Goal: Communication & Community: Answer question/provide support

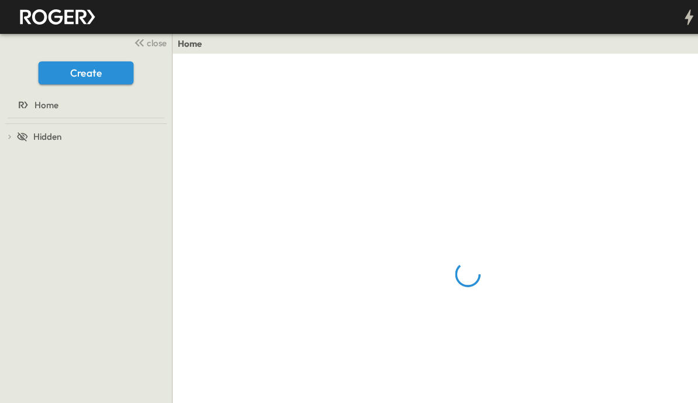
click at [136, 36] on span "close" at bounding box center [143, 39] width 18 height 12
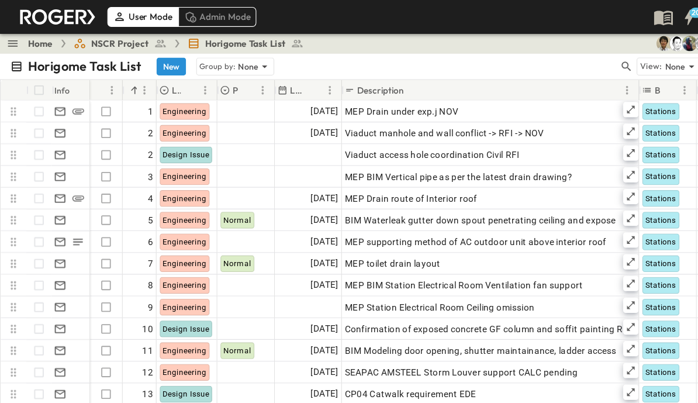
click at [572, 60] on icon "button" at bounding box center [573, 61] width 12 height 12
click at [515, 63] on input "text" at bounding box center [512, 60] width 82 height 17
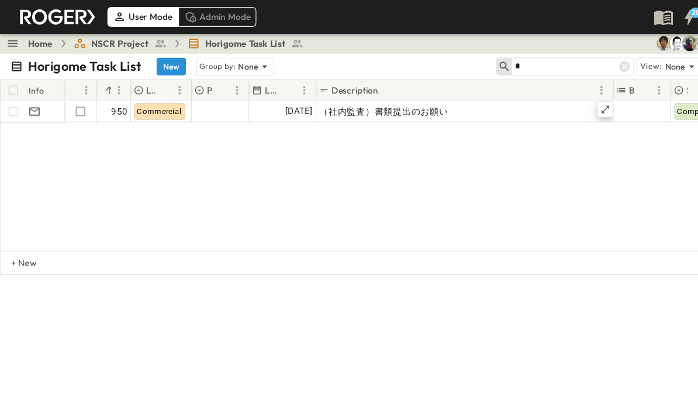
type input "*"
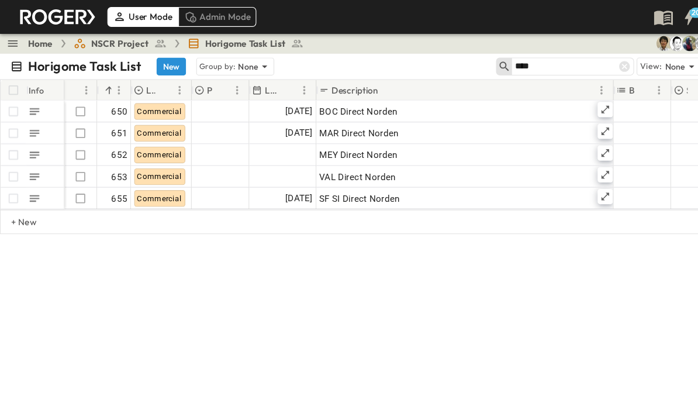
type input "****"
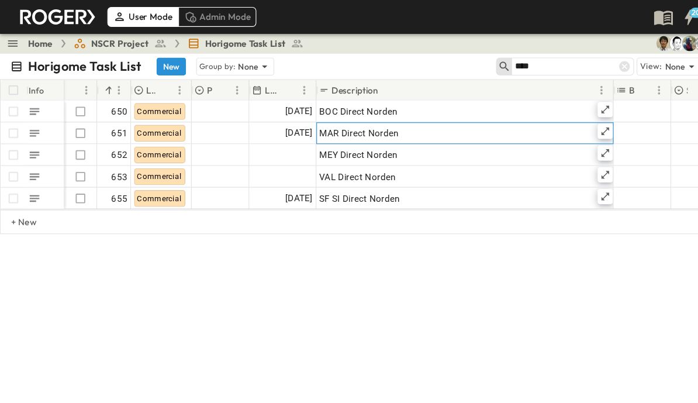
click at [554, 117] on icon at bounding box center [553, 119] width 9 height 9
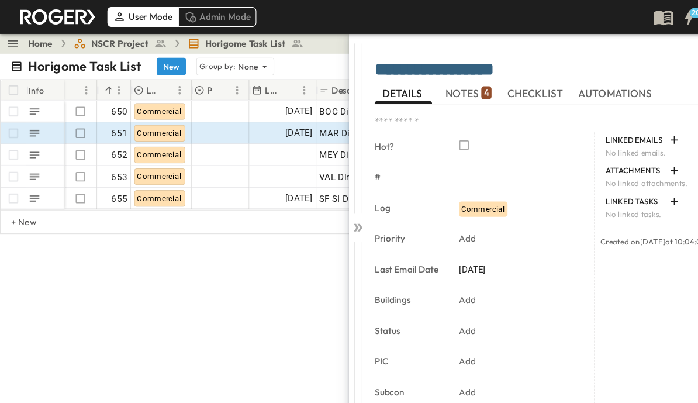
click at [436, 81] on span "NOTES 4" at bounding box center [429, 85] width 42 height 11
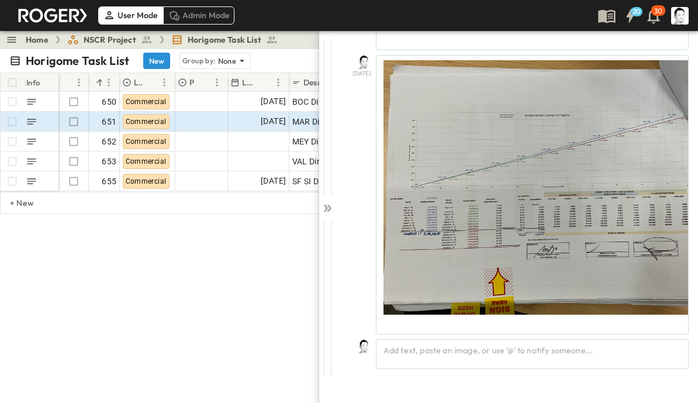
click at [565, 347] on div "Add text, paste an image, or use '@' to notify someone..." at bounding box center [532, 354] width 313 height 30
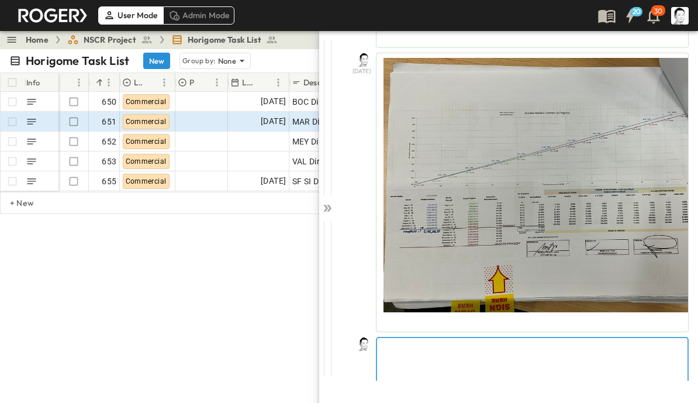
click at [594, 352] on p at bounding box center [532, 348] width 299 height 12
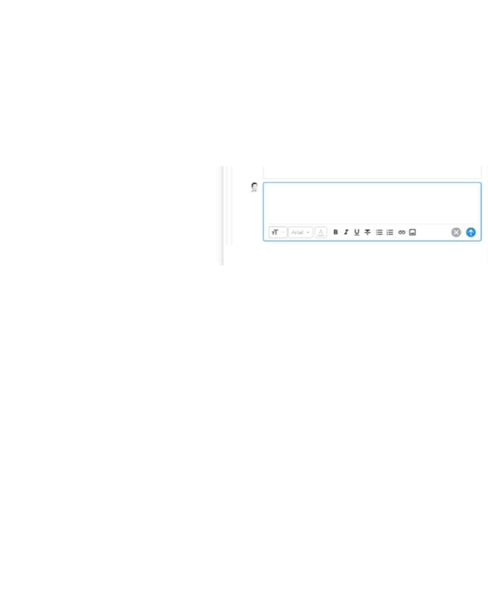
scroll to position [960, 0]
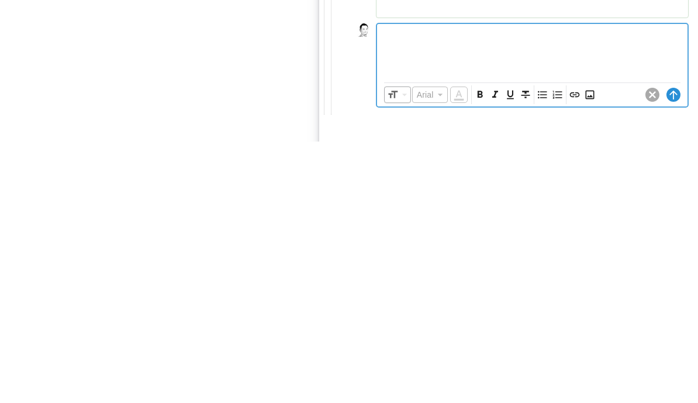
click at [595, 350] on icon "Insert Image" at bounding box center [590, 356] width 12 height 12
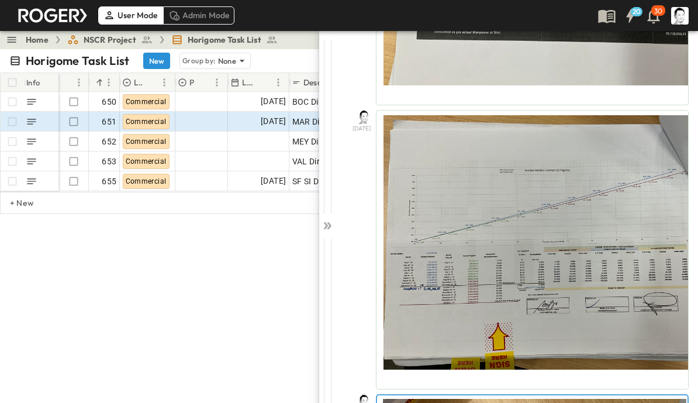
scroll to position [846, 0]
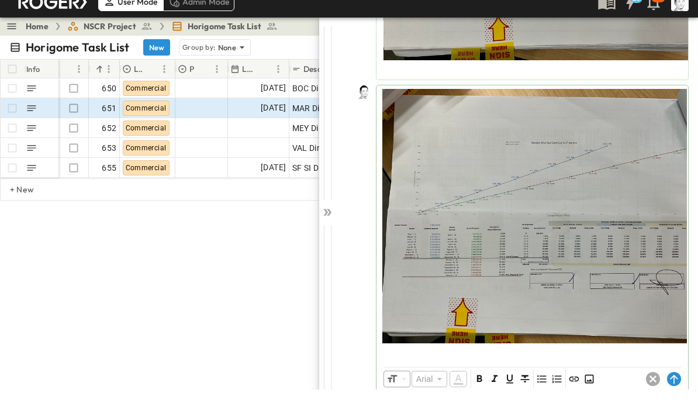
click at [674, 395] on div "**********" at bounding box center [517, 223] width 363 height 386
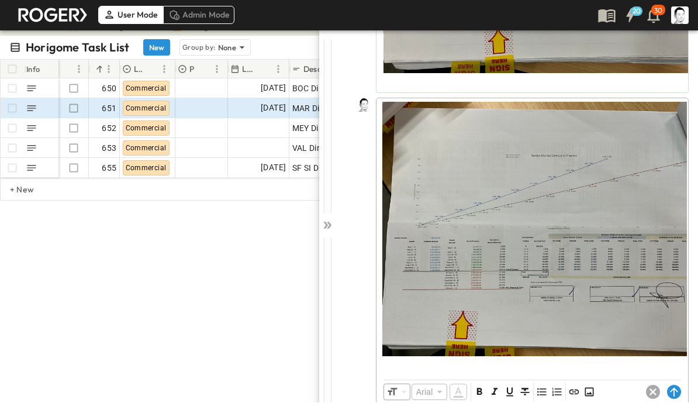
click at [675, 387] on circle at bounding box center [674, 392] width 14 height 14
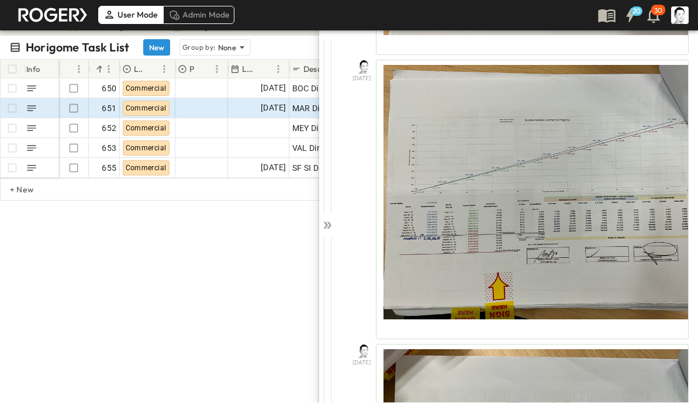
scroll to position [869, 0]
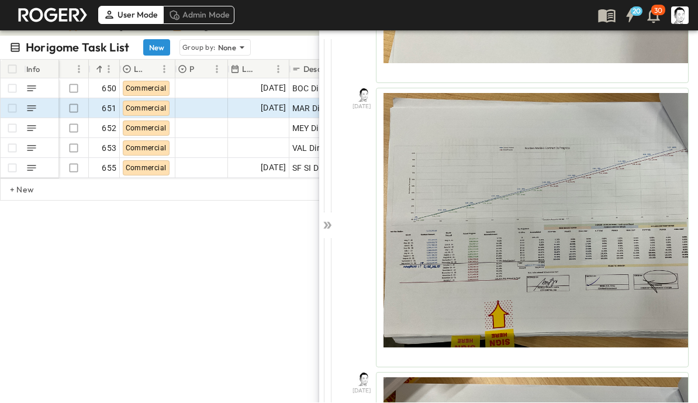
click at [324, 222] on icon at bounding box center [325, 225] width 5 height 7
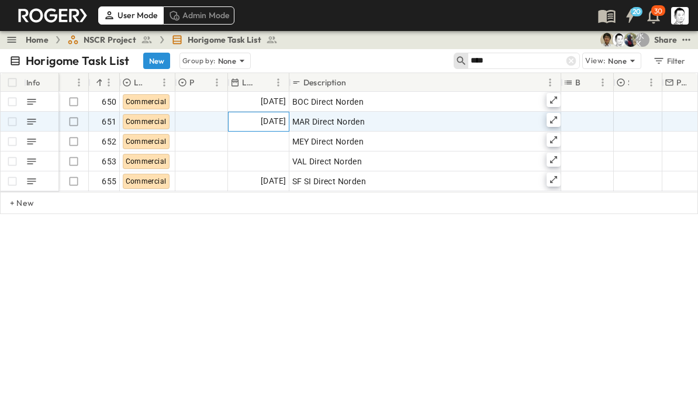
click at [270, 120] on span "[DATE]" at bounding box center [273, 121] width 25 height 13
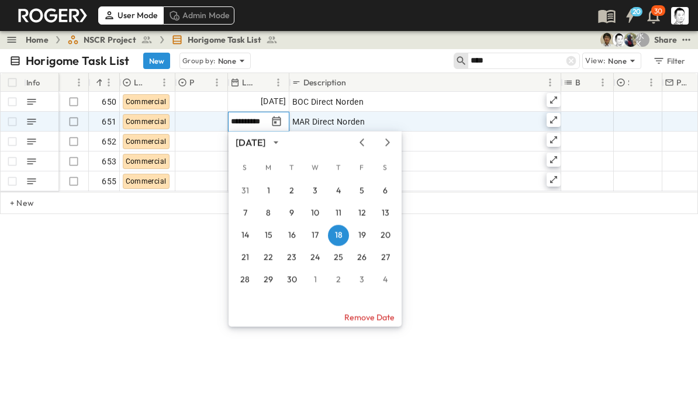
click at [388, 136] on div "[DATE]" at bounding box center [315, 143] width 173 height 18
click at [384, 143] on icon "Next month" at bounding box center [388, 142] width 14 height 9
click at [291, 213] on button "7" at bounding box center [291, 213] width 21 height 21
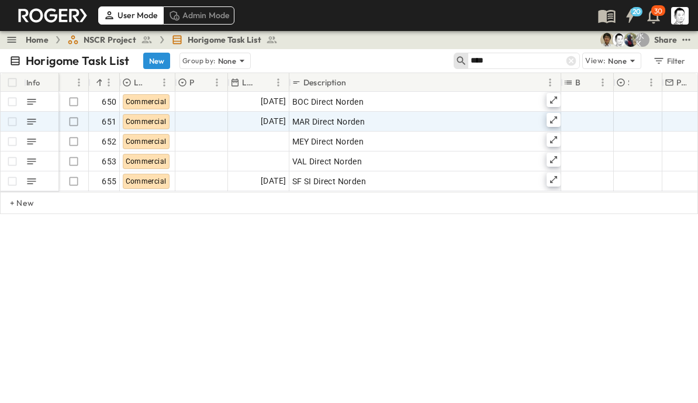
click at [466, 285] on div "Horigome Task List New Group by: None **** View: None Filter Info Hot? # Log Pr…" at bounding box center [349, 233] width 698 height 368
click at [556, 99] on icon at bounding box center [553, 99] width 9 height 9
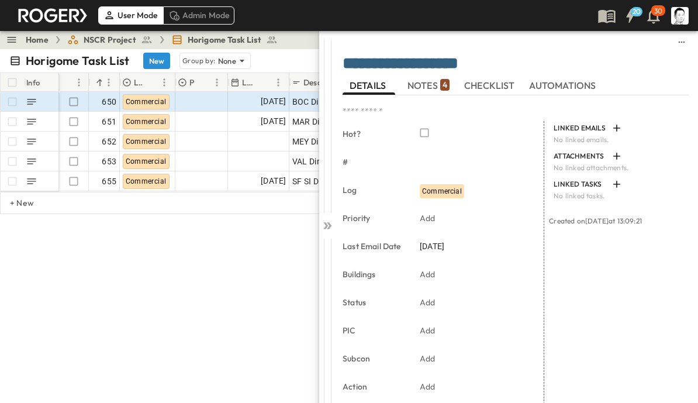
click at [443, 85] on p "4" at bounding box center [445, 85] width 5 height 12
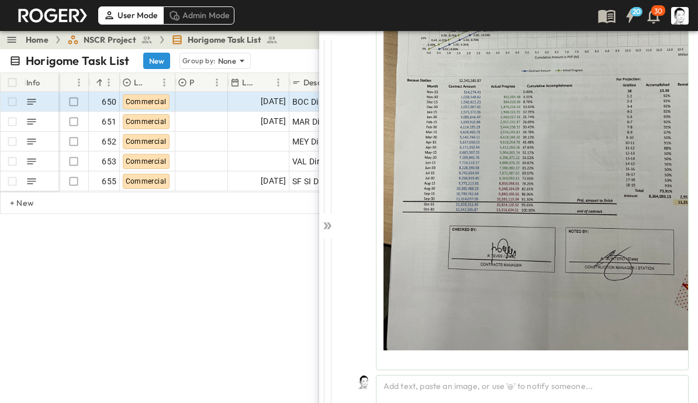
scroll to position [1264, 0]
click at [540, 387] on div "Add text, paste an image, or use '@' to notify someone..." at bounding box center [532, 390] width 313 height 30
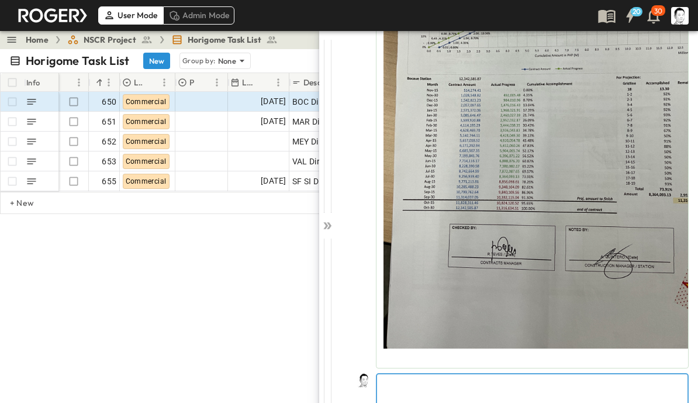
click at [629, 388] on p at bounding box center [532, 384] width 299 height 12
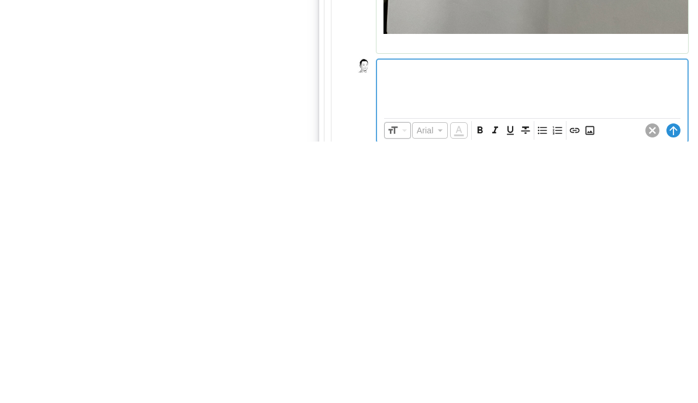
scroll to position [1319, 0]
click at [588, 386] on icon "Insert Image" at bounding box center [590, 392] width 12 height 12
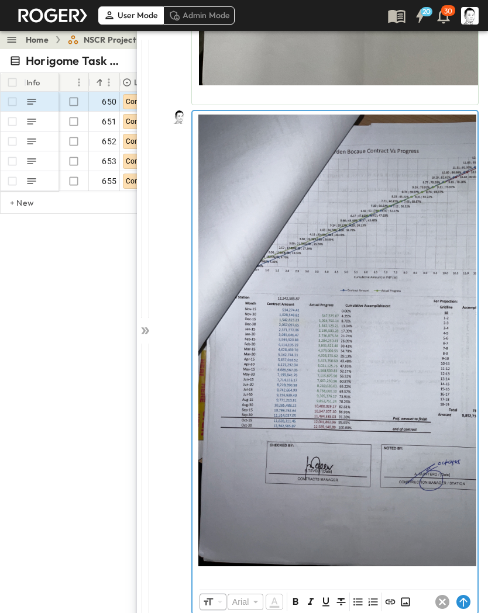
scroll to position [1529, 0]
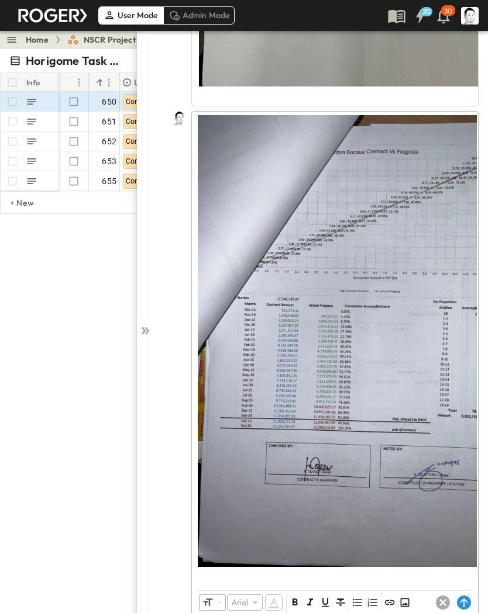
click at [462, 402] on circle at bounding box center [464, 603] width 14 height 14
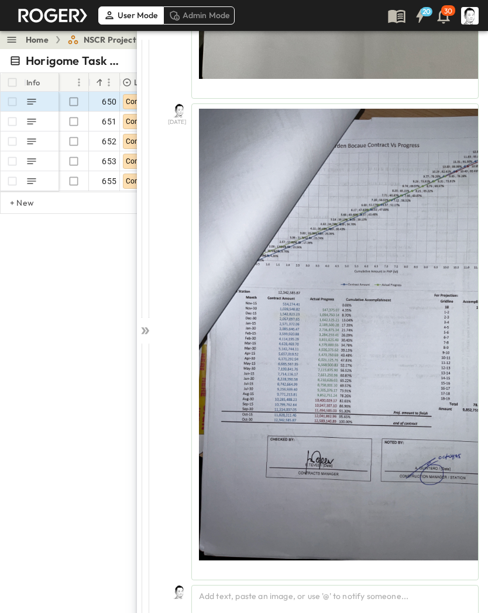
scroll to position [1536, 0]
click at [146, 329] on icon at bounding box center [145, 331] width 12 height 12
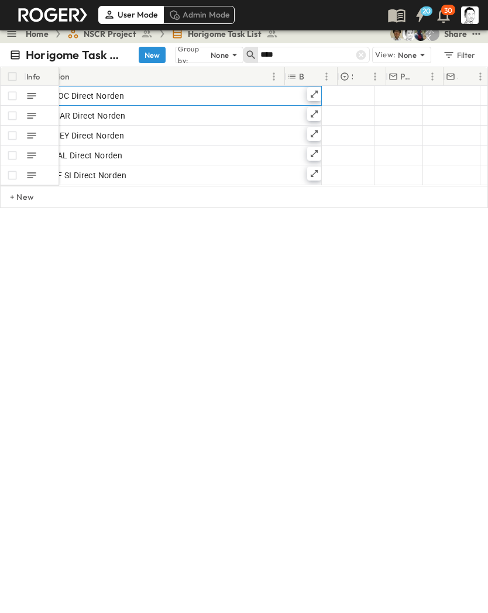
scroll to position [0, 232]
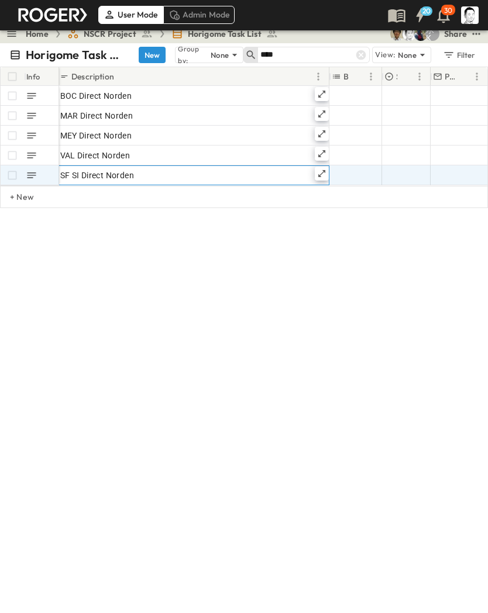
click at [319, 174] on icon at bounding box center [321, 174] width 9 height 9
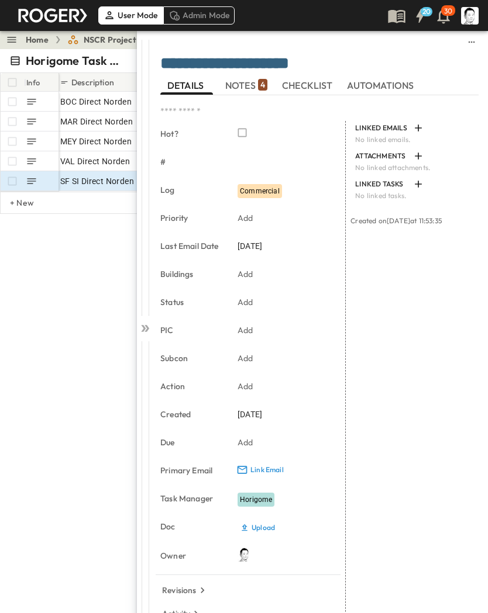
click at [247, 85] on span "NOTES 4" at bounding box center [246, 85] width 42 height 11
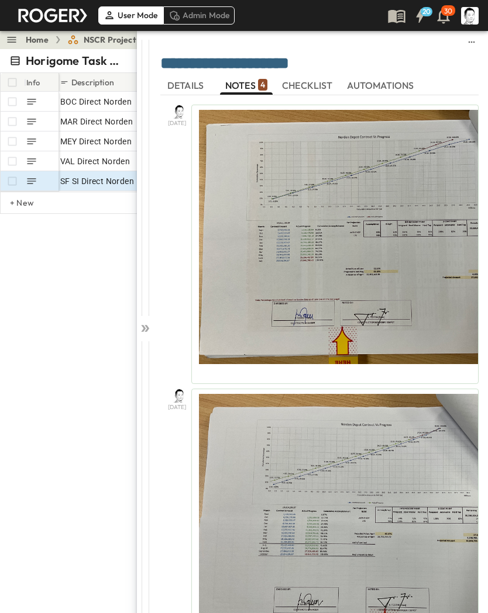
click at [144, 336] on div at bounding box center [145, 325] width 16 height 591
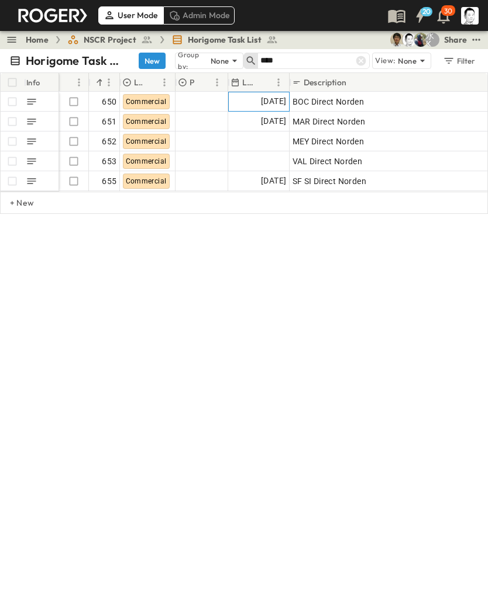
click at [270, 102] on span "[DATE]" at bounding box center [273, 101] width 25 height 13
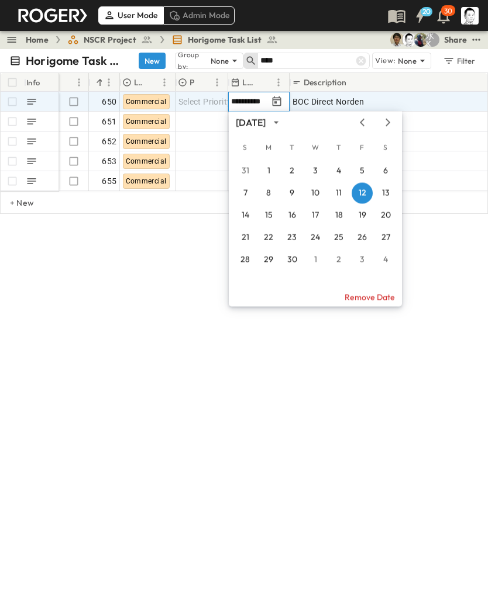
click at [389, 126] on icon "Next month" at bounding box center [388, 122] width 14 height 9
click at [295, 193] on button "7" at bounding box center [291, 193] width 21 height 21
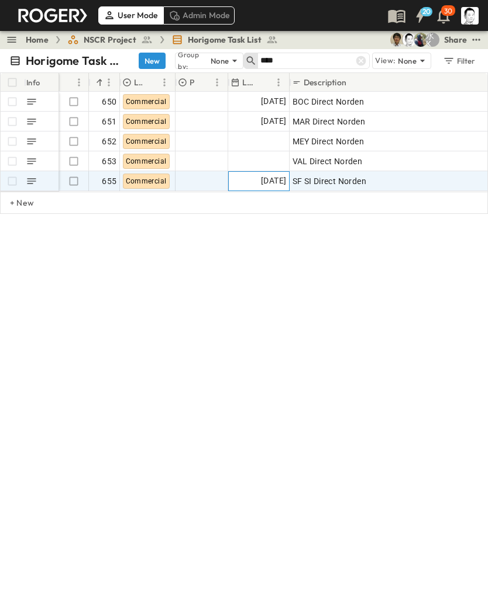
click at [264, 182] on span "[DATE]" at bounding box center [273, 180] width 25 height 13
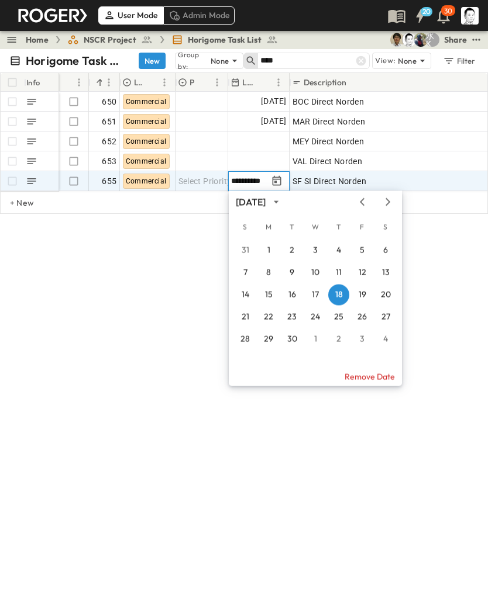
click at [387, 205] on icon "Next month" at bounding box center [387, 202] width 5 height 8
click at [293, 274] on button "7" at bounding box center [291, 273] width 21 height 21
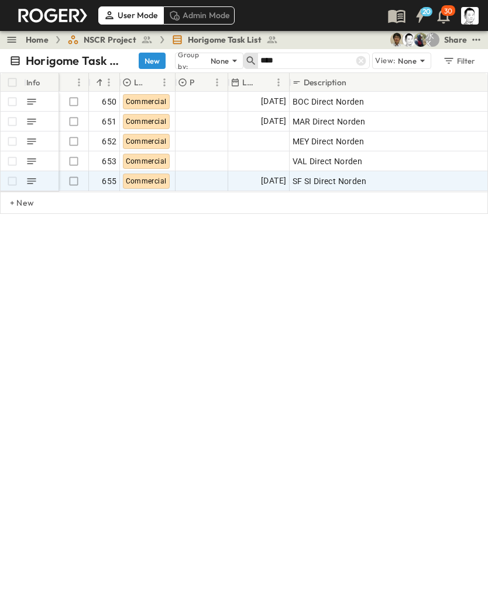
click at [214, 402] on div "Horigome Task List New Group by: None **** View: None Filter Info Hot? # Log Pr…" at bounding box center [244, 338] width 488 height 579
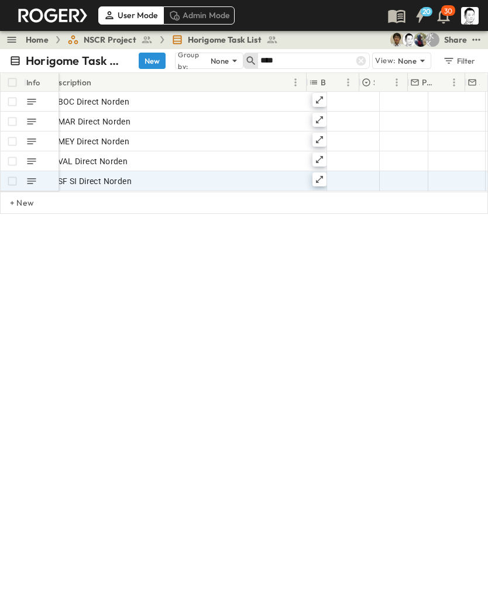
scroll to position [0, 268]
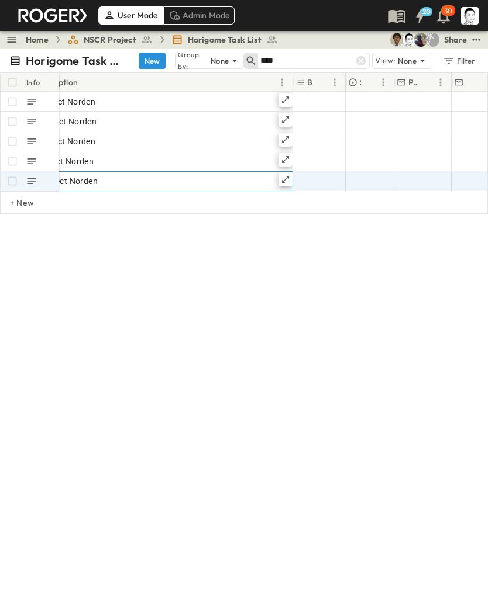
click at [283, 184] on icon at bounding box center [285, 179] width 9 height 9
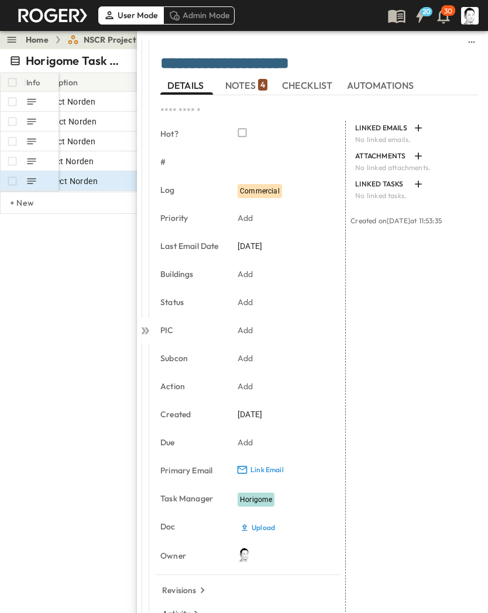
click at [249, 86] on span "NOTES 4" at bounding box center [246, 85] width 42 height 11
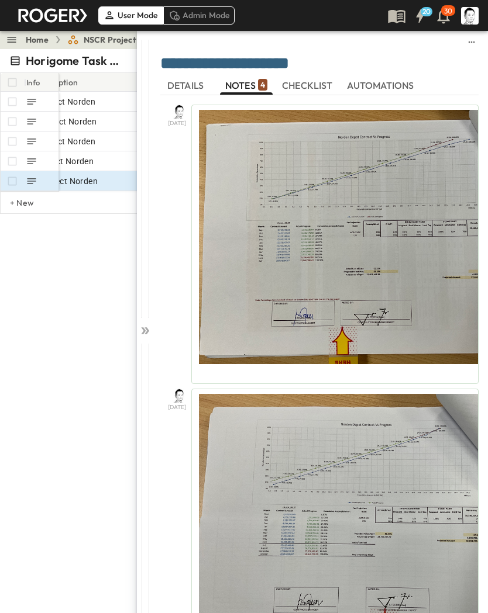
click at [150, 337] on div at bounding box center [145, 328] width 16 height 596
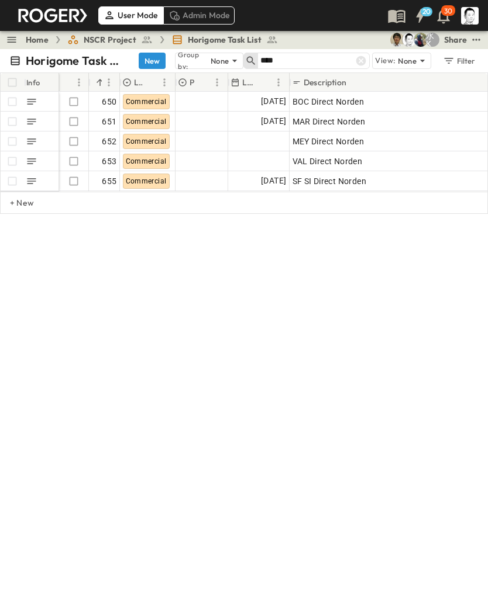
click at [364, 57] on icon at bounding box center [361, 61] width 10 height 10
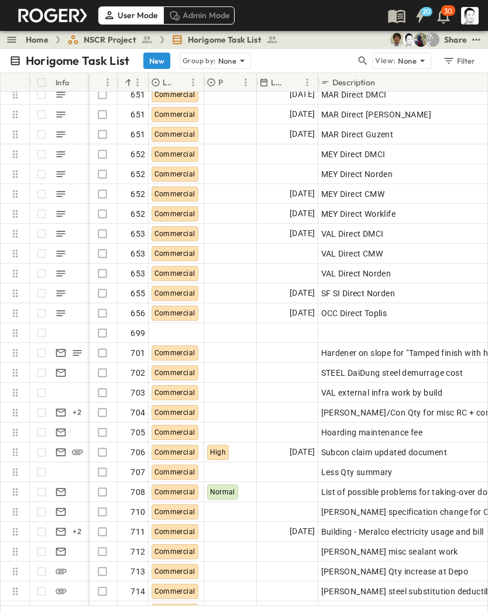
scroll to position [9450, 1]
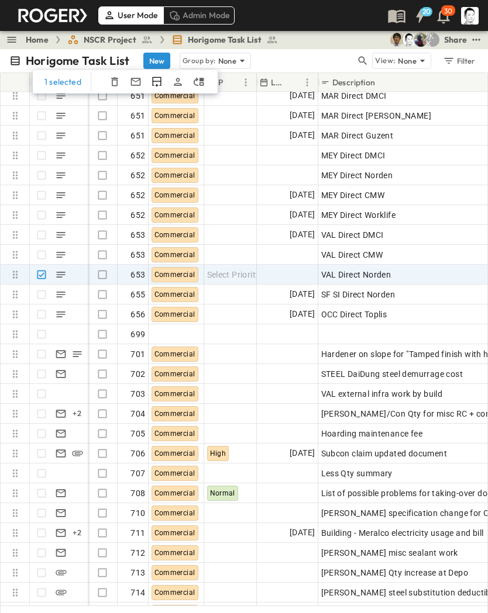
click at [156, 83] on icon "Duplicate Row(s)" at bounding box center [157, 82] width 12 height 12
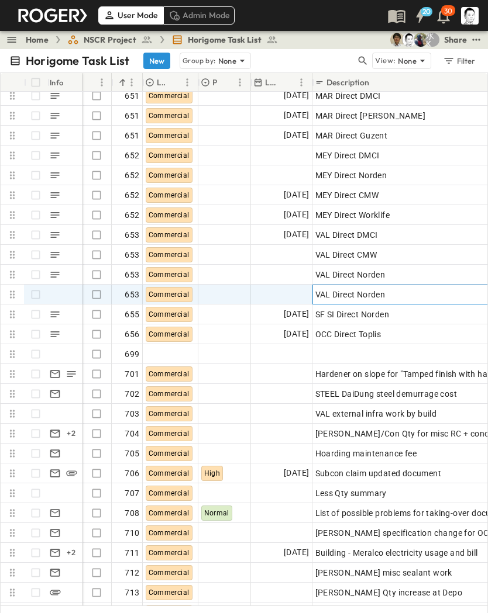
click at [380, 293] on span "VAL Direct Norden" at bounding box center [350, 295] width 70 height 12
click at [389, 294] on input "**********" at bounding box center [448, 294] width 270 height 14
type input "*"
type input "**********"
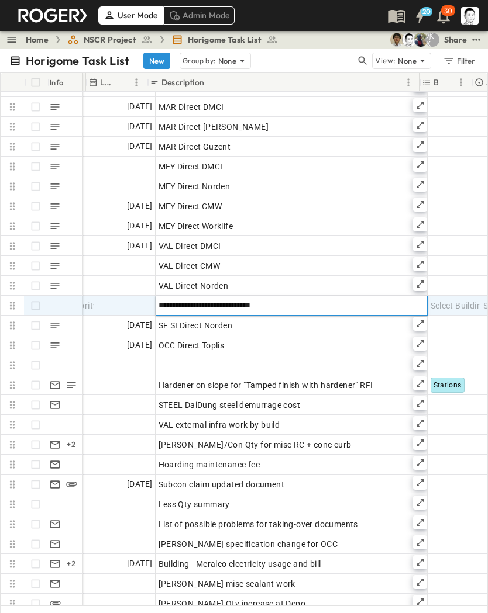
scroll to position [9431, 191]
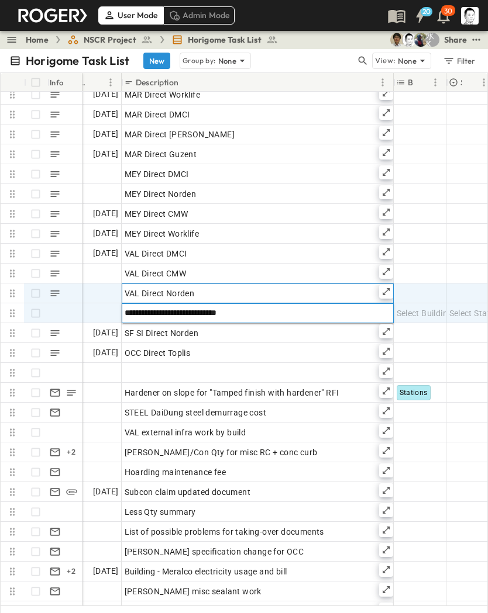
click at [306, 290] on div "VAL Direct Norden" at bounding box center [258, 293] width 266 height 16
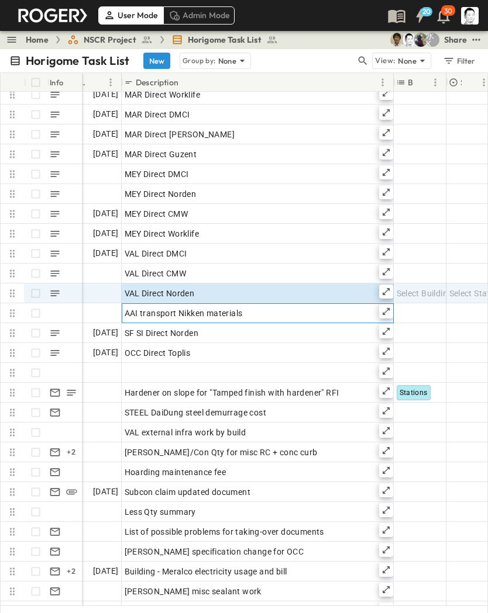
click at [387, 309] on icon at bounding box center [385, 311] width 9 height 9
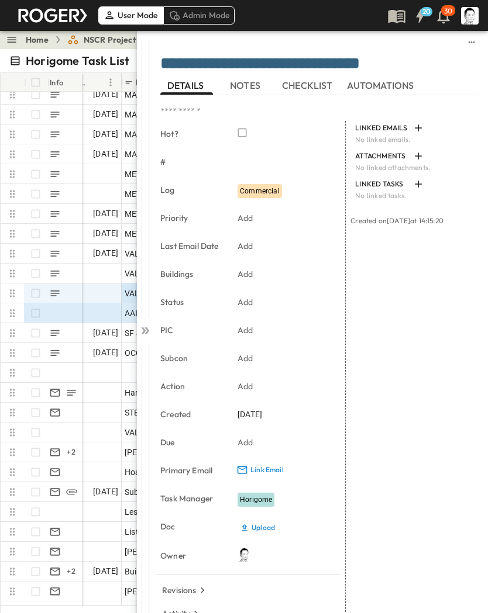
click at [244, 85] on span "NOTES" at bounding box center [246, 85] width 33 height 11
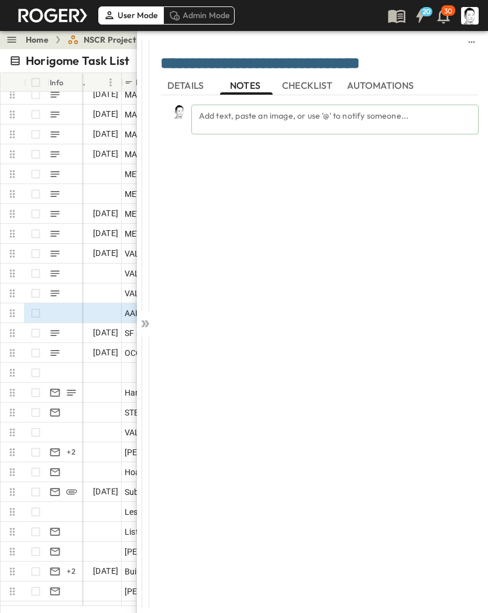
click at [332, 118] on div "Add text, paste an image, or use '@' to notify someone..." at bounding box center [334, 120] width 287 height 30
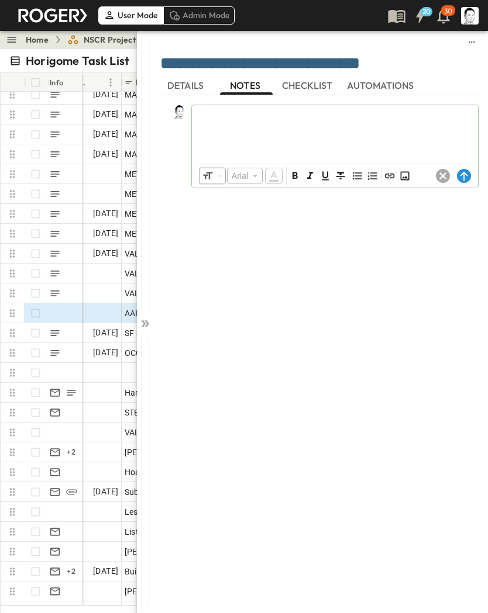
click at [410, 170] on button "Insert Image" at bounding box center [405, 176] width 14 height 14
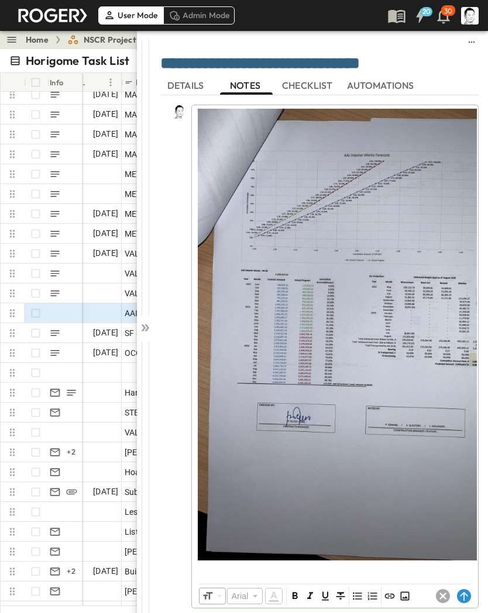
click at [143, 329] on icon at bounding box center [143, 328] width 5 height 7
click at [460, 402] on circle at bounding box center [464, 596] width 14 height 14
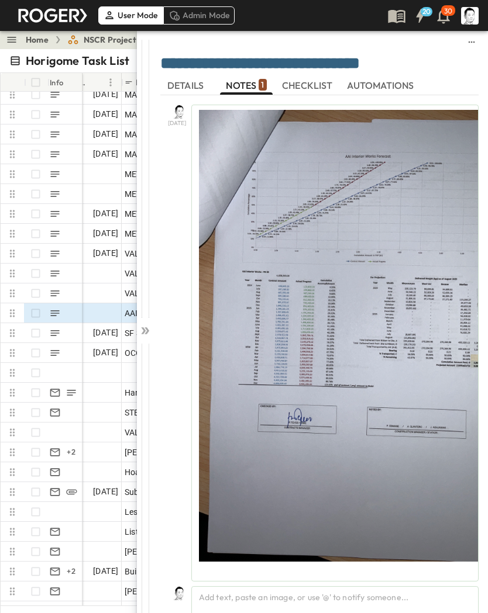
click at [146, 332] on icon at bounding box center [145, 331] width 12 height 12
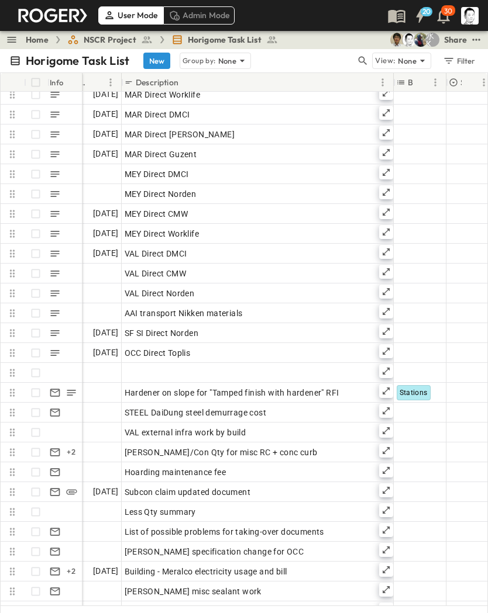
click at [364, 63] on icon "button" at bounding box center [362, 61] width 9 height 9
click at [319, 63] on input "text" at bounding box center [301, 60] width 82 height 17
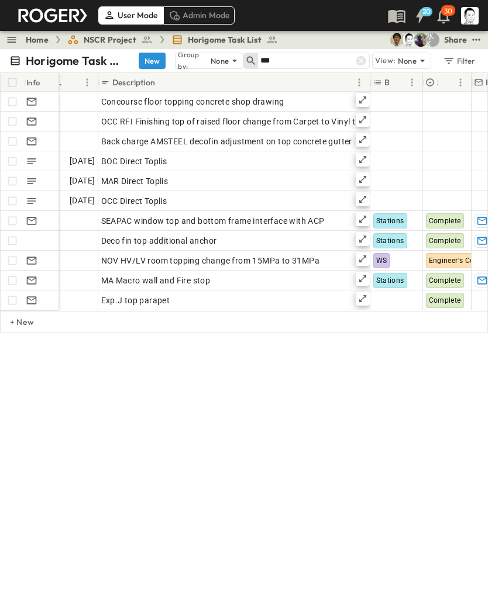
scroll to position [0, 191]
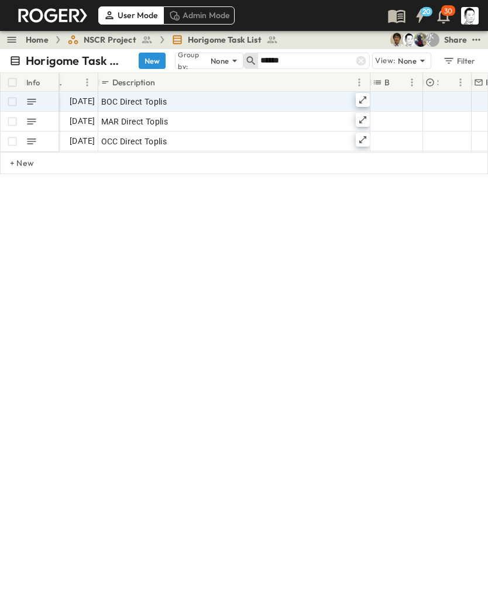
type input "******"
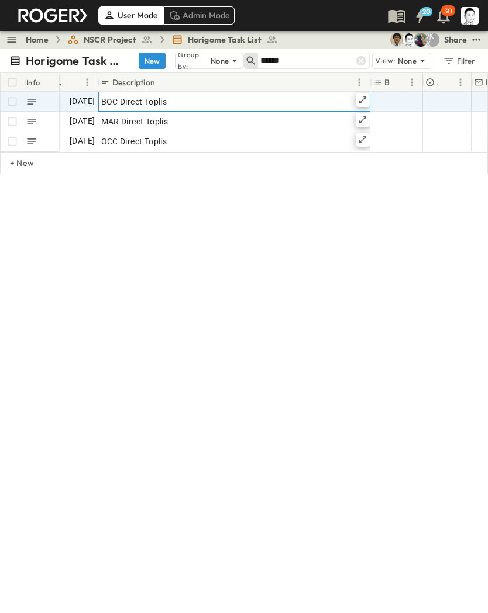
click at [364, 101] on icon at bounding box center [362, 99] width 9 height 9
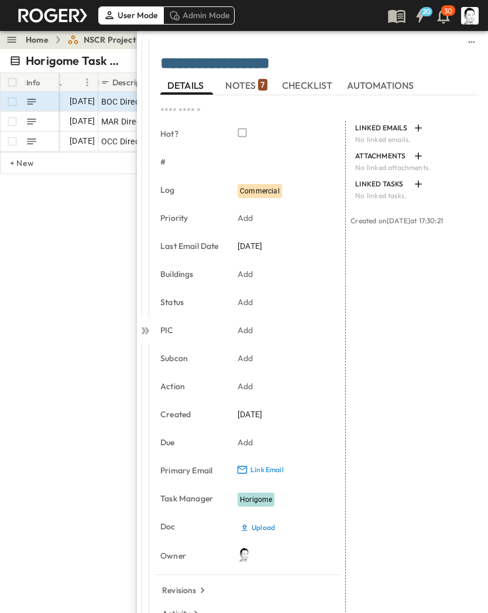
click at [250, 87] on span "NOTES 7" at bounding box center [246, 85] width 42 height 11
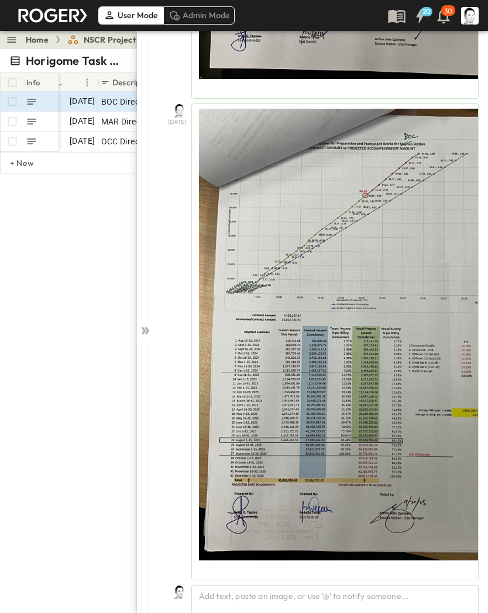
scroll to position [2699, 0]
click at [364, 402] on div "Add text, paste an image, or use '@' to notify someone..." at bounding box center [334, 600] width 287 height 30
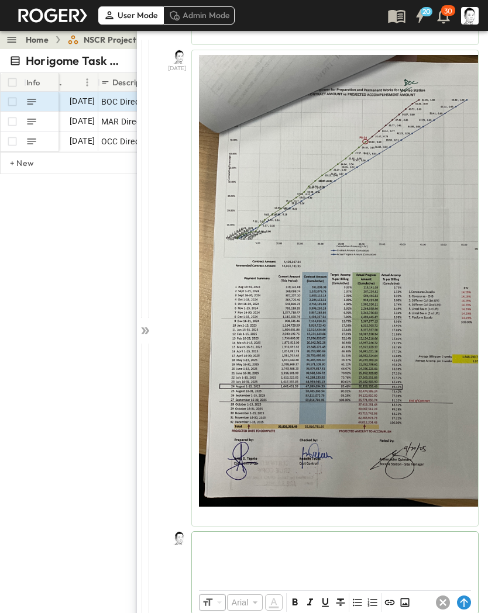
scroll to position [2753, 0]
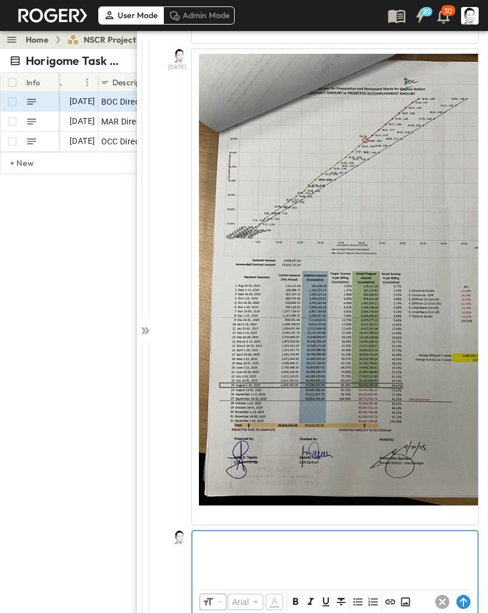
click at [317, 402] on div at bounding box center [334, 557] width 285 height 51
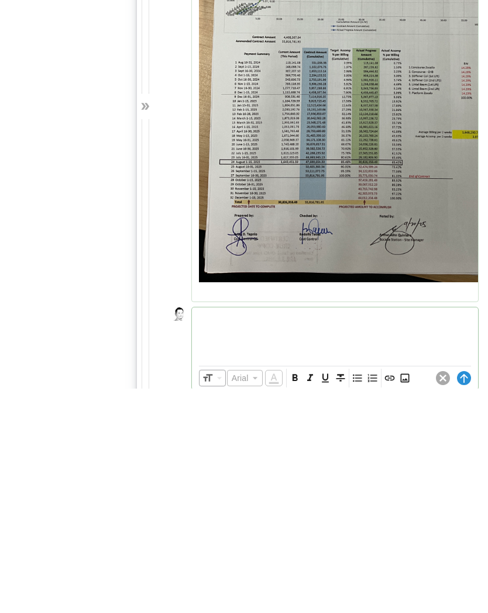
click at [405, 392] on div "**********" at bounding box center [320, 328] width 334 height 596
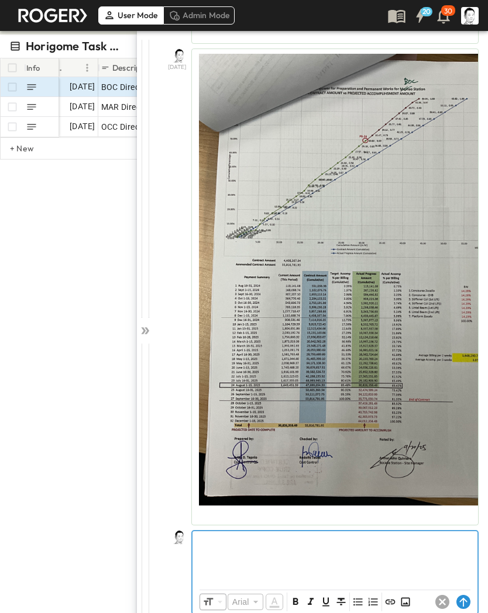
click at [402, 402] on button "Insert Image" at bounding box center [405, 602] width 14 height 14
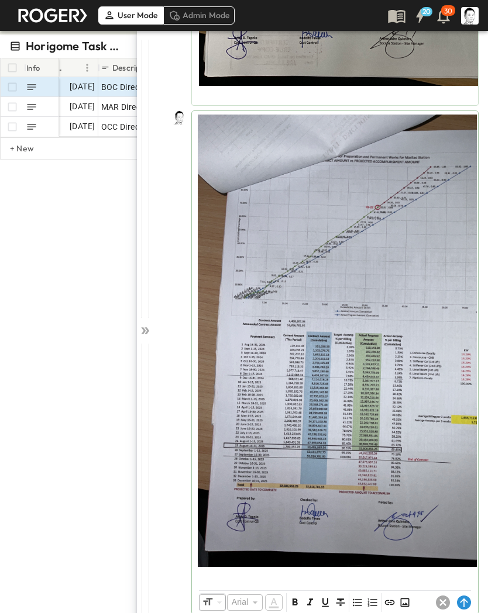
click at [463, 402] on icon at bounding box center [464, 603] width 8 height 9
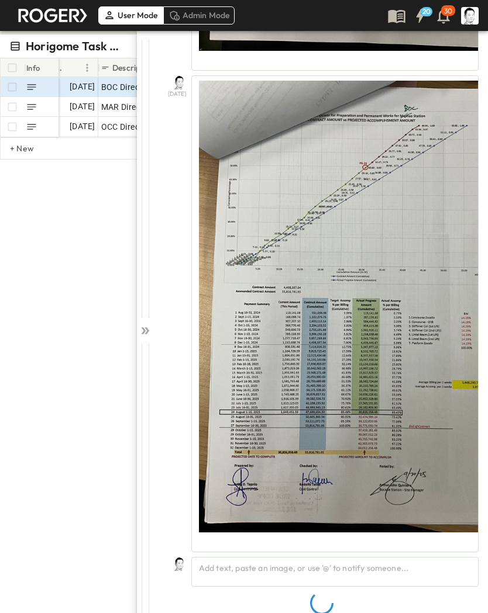
scroll to position [2699, 0]
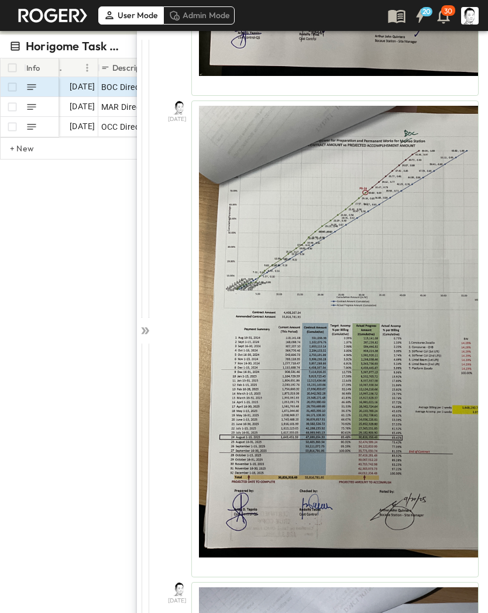
click at [148, 333] on icon at bounding box center [145, 331] width 12 height 12
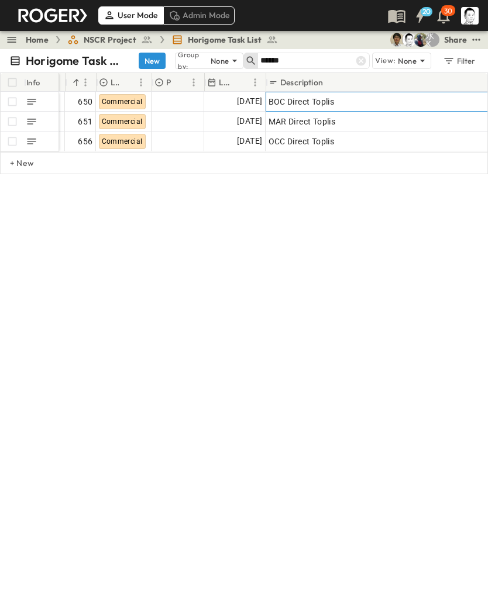
scroll to position [0, 23]
click at [243, 100] on span "[DATE]" at bounding box center [249, 101] width 25 height 13
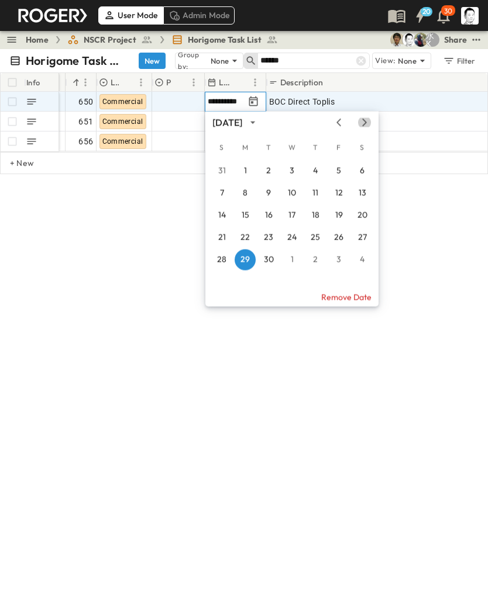
click at [364, 121] on icon "Next month" at bounding box center [364, 123] width 5 height 8
click at [267, 194] on button "7" at bounding box center [268, 193] width 21 height 21
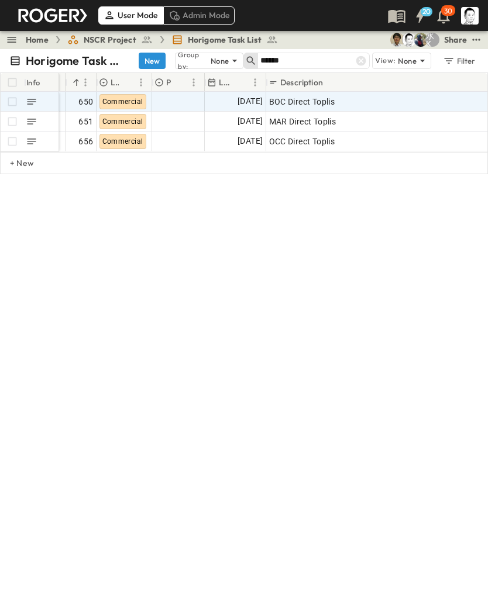
click at [359, 326] on div "Horigome Task List New Group by: None ****** View: None Filter Info Hot? # Log …" at bounding box center [244, 338] width 488 height 579
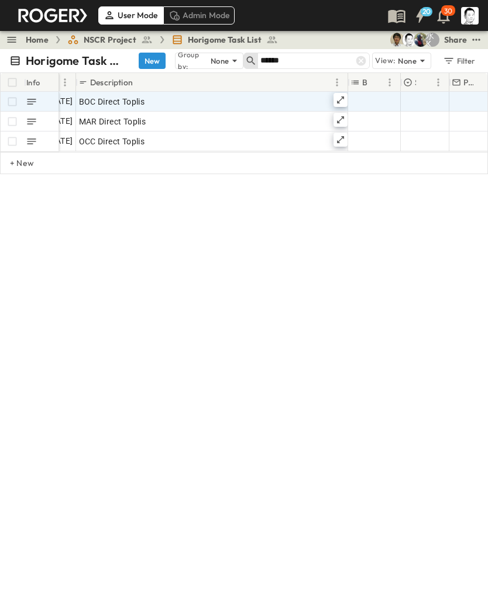
scroll to position [0, 223]
click at [361, 57] on icon at bounding box center [361, 61] width 10 height 10
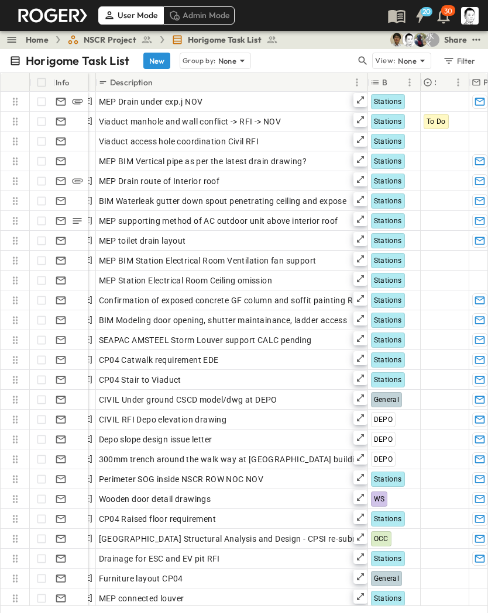
click at [363, 63] on icon "button" at bounding box center [363, 61] width 12 height 12
click at [322, 59] on input "text" at bounding box center [301, 60] width 82 height 17
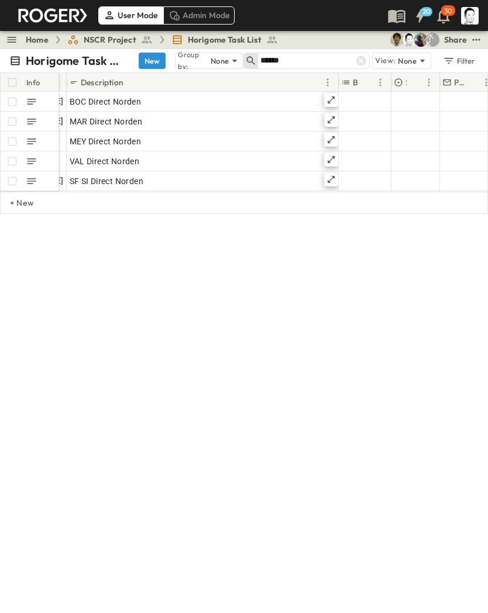
type input "******"
click at [270, 289] on div "Horigome Task List New Group by: None ****** View: None Filter Info # Log Prior…" at bounding box center [244, 338] width 488 height 579
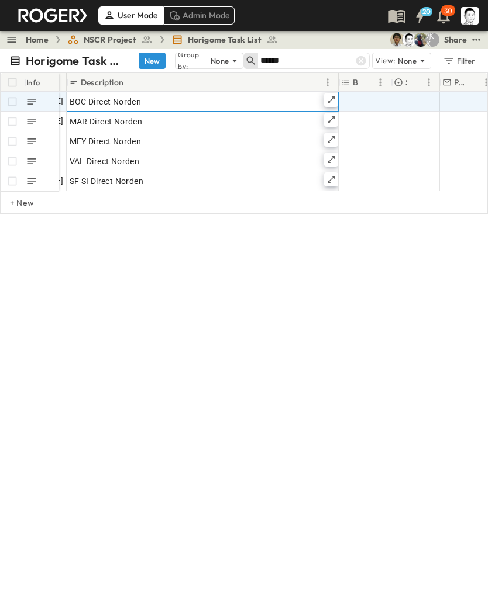
click at [333, 100] on icon at bounding box center [330, 99] width 9 height 9
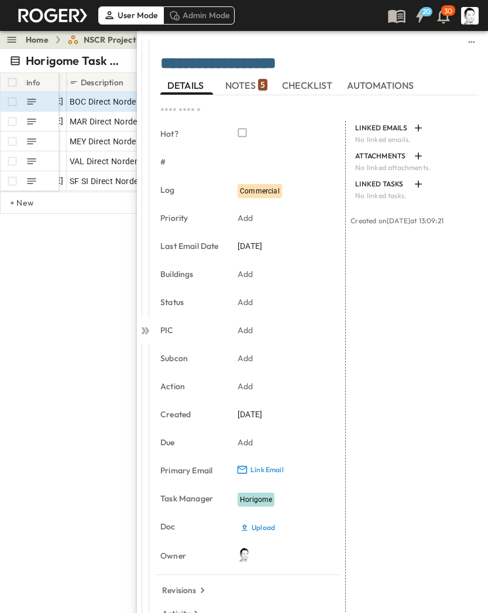
click at [247, 85] on span "NOTES 5" at bounding box center [246, 85] width 42 height 11
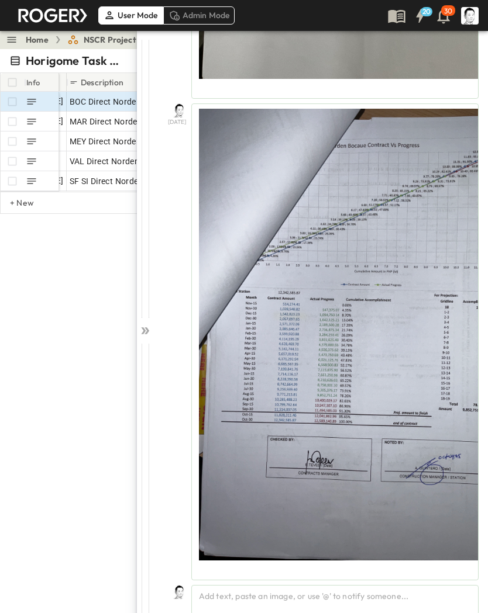
scroll to position [1536, 0]
click at [378, 402] on div "Add text, paste an image, or use '@' to notify someone..." at bounding box center [334, 600] width 287 height 30
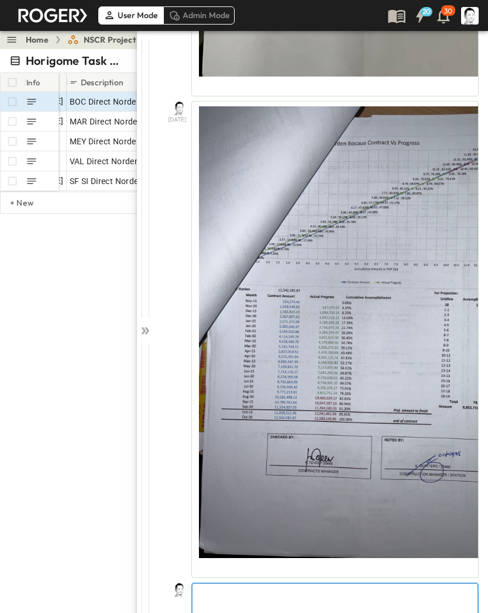
click at [358, 402] on div at bounding box center [334, 609] width 285 height 51
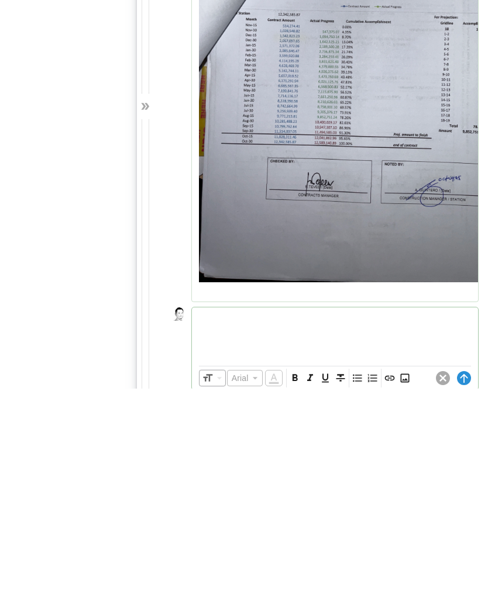
click at [403, 394] on div "**********" at bounding box center [320, 328] width 334 height 596
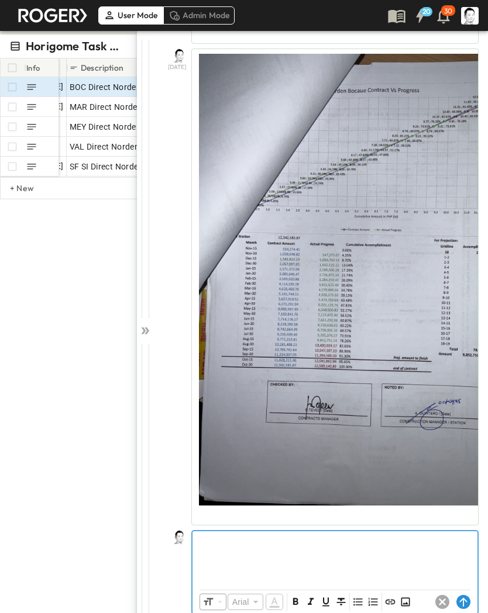
click at [403, 402] on icon "Insert Image" at bounding box center [405, 602] width 12 height 12
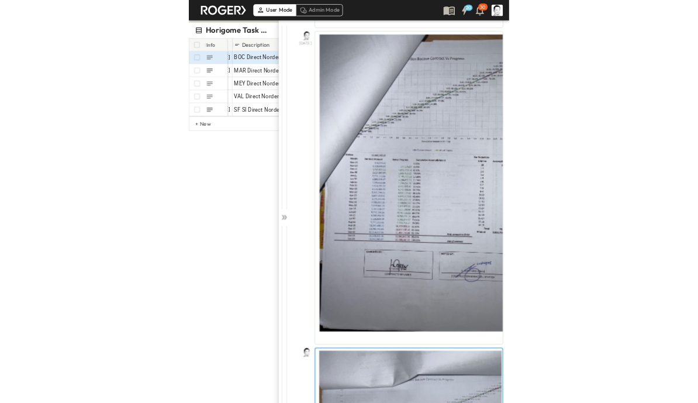
scroll to position [0, 0]
